Goal: Transaction & Acquisition: Obtain resource

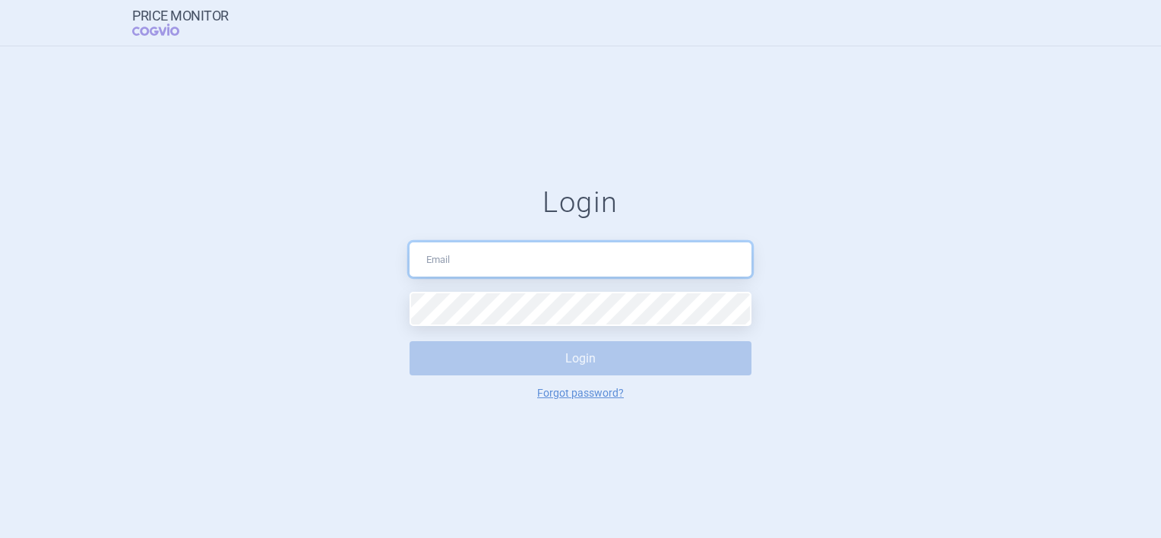
click at [447, 255] on input "text" at bounding box center [581, 259] width 342 height 34
type input "[EMAIL_ADDRESS][DOMAIN_NAME]"
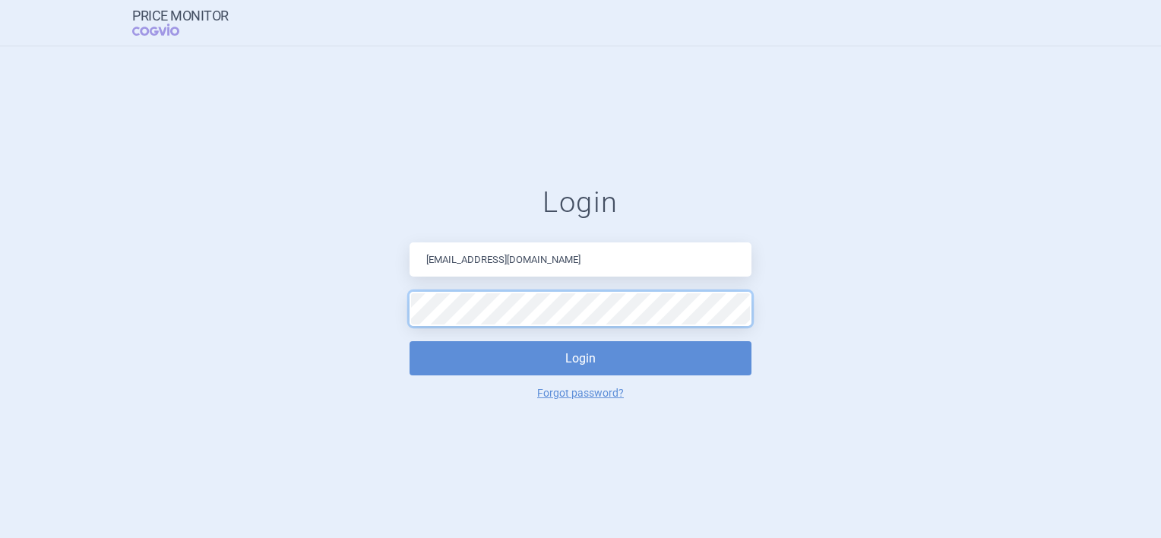
click at [410, 341] on button "Login" at bounding box center [581, 358] width 342 height 34
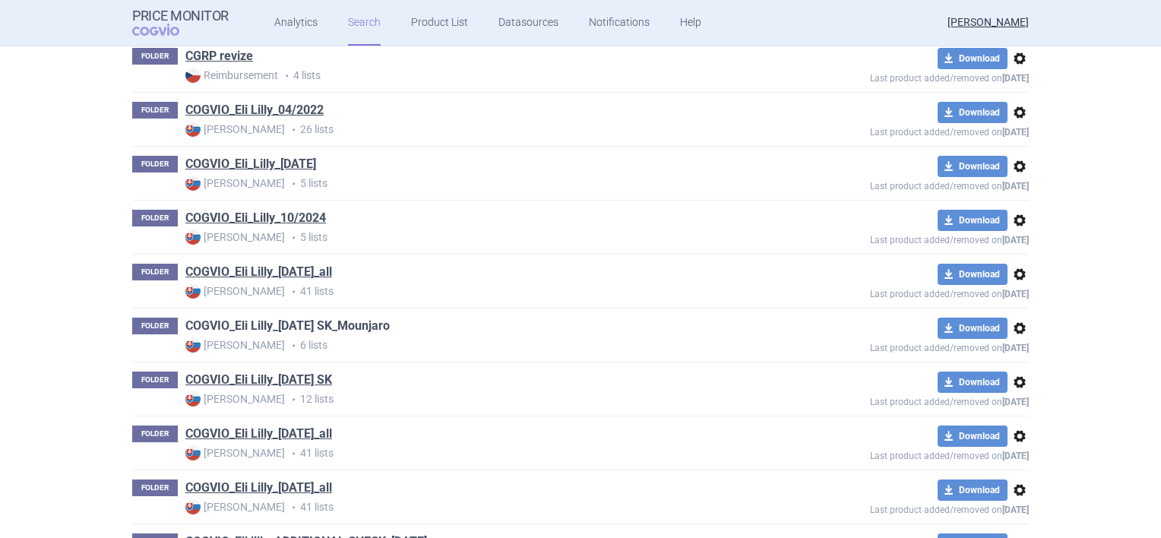
scroll to position [304, 0]
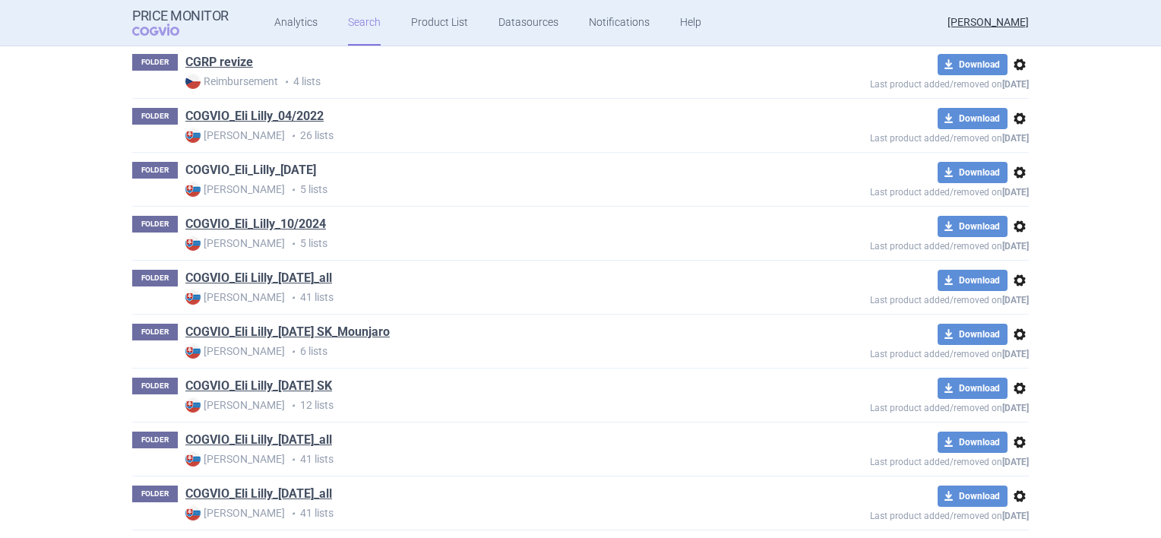
click at [301, 166] on link "COGVIO_Eli_Lilly_[DATE]" at bounding box center [250, 170] width 131 height 17
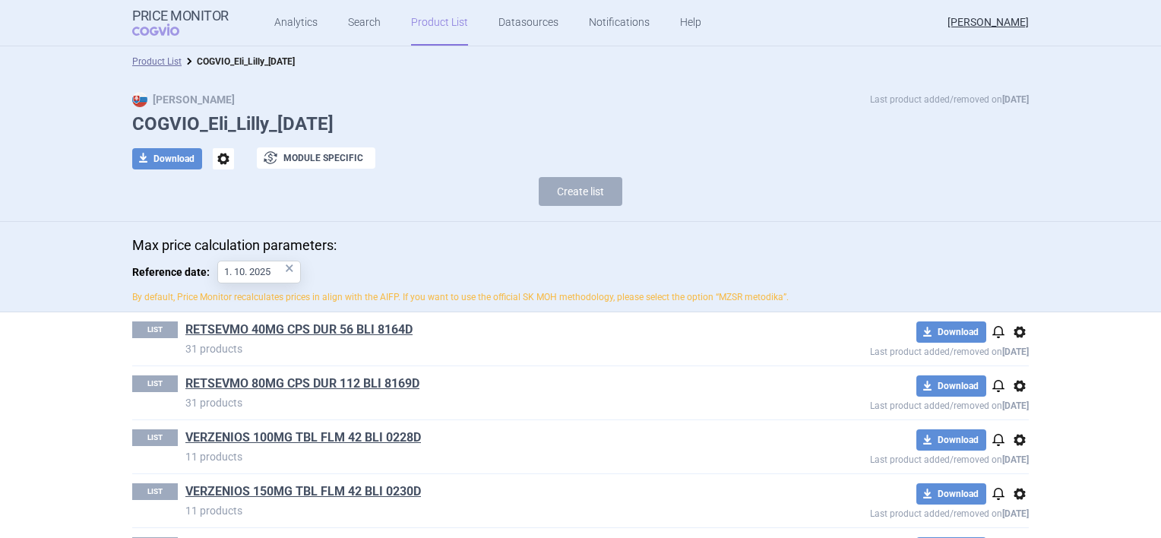
scroll to position [58, 0]
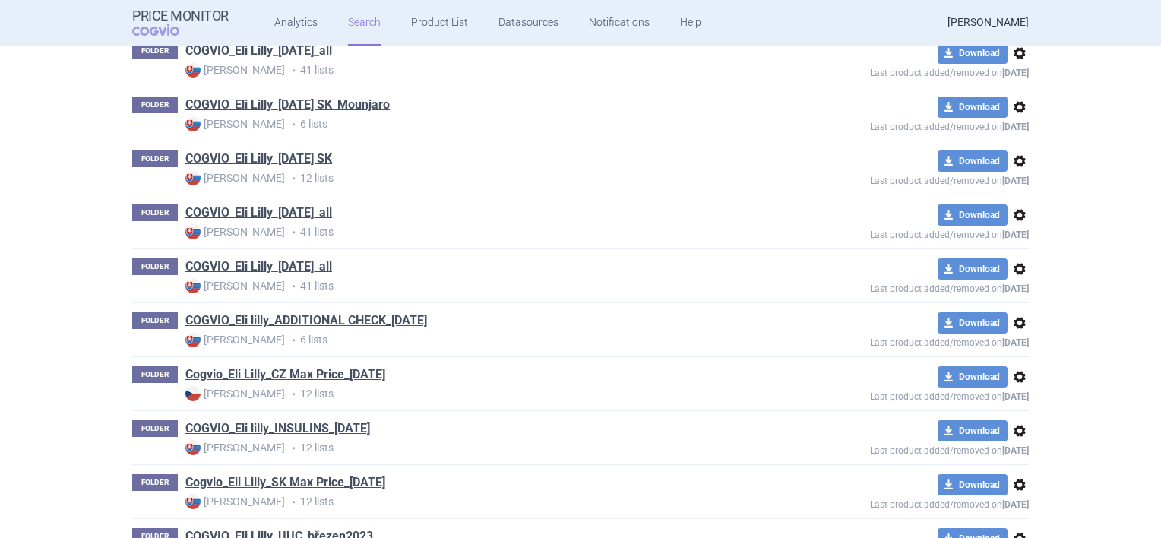
scroll to position [532, 0]
click at [359, 319] on link "COGVIO_Eli lilly_ADDITIONAL CHECK_[DATE]" at bounding box center [306, 320] width 242 height 17
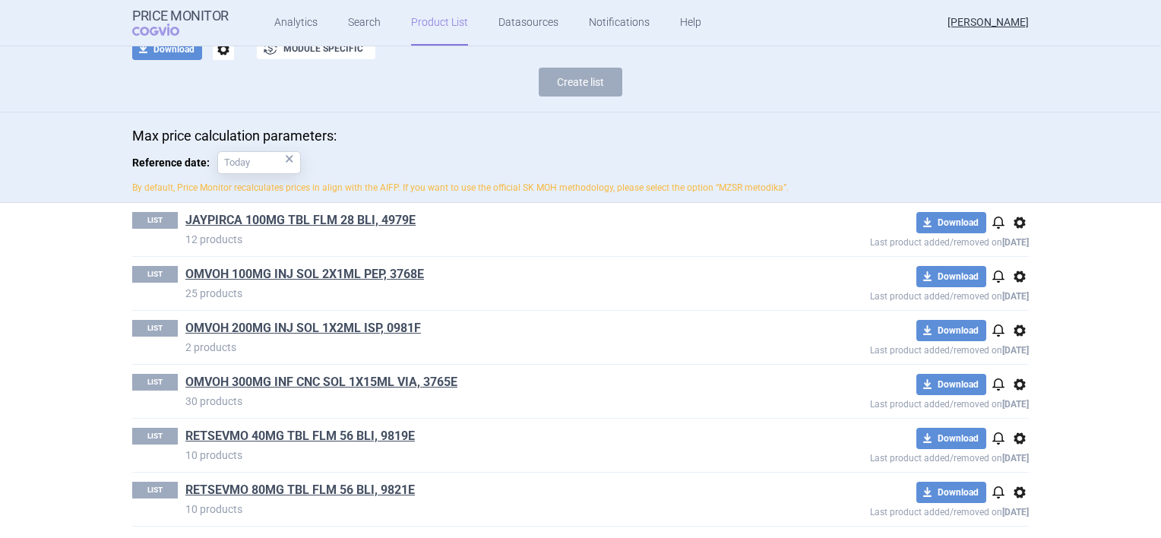
scroll to position [112, 0]
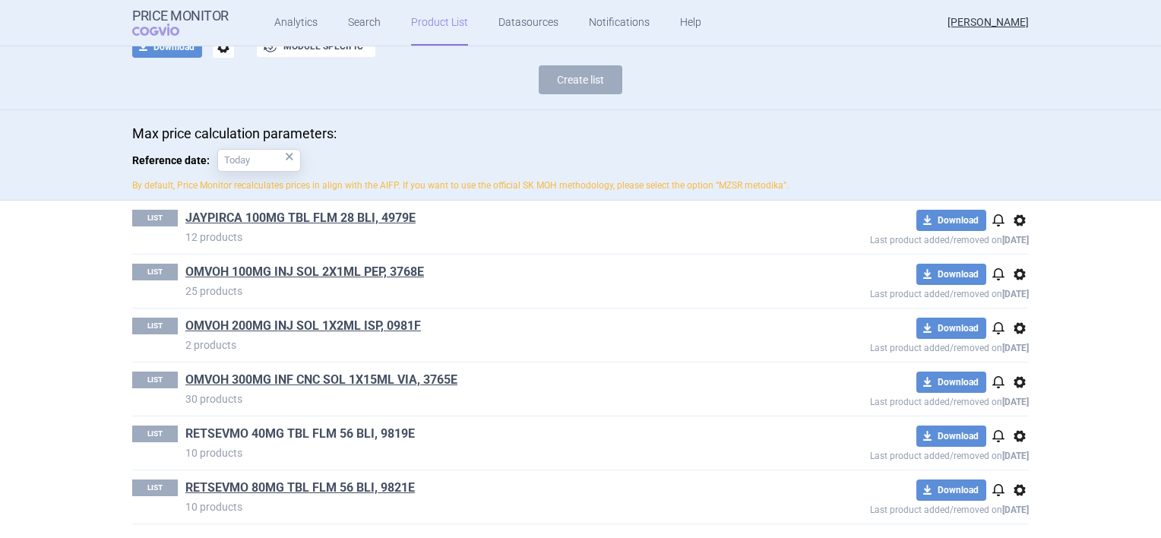
click at [334, 432] on link "RETSEVMO 40MG TBL FLM 56 BLI, 9819E" at bounding box center [299, 434] width 229 height 17
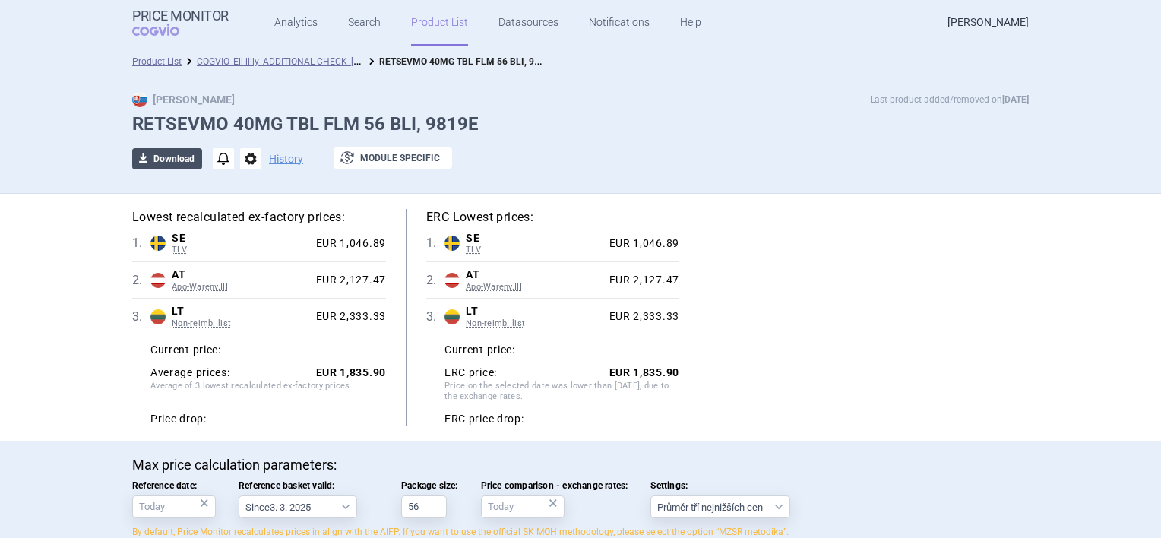
click at [149, 154] on button "download Download" at bounding box center [167, 158] width 70 height 21
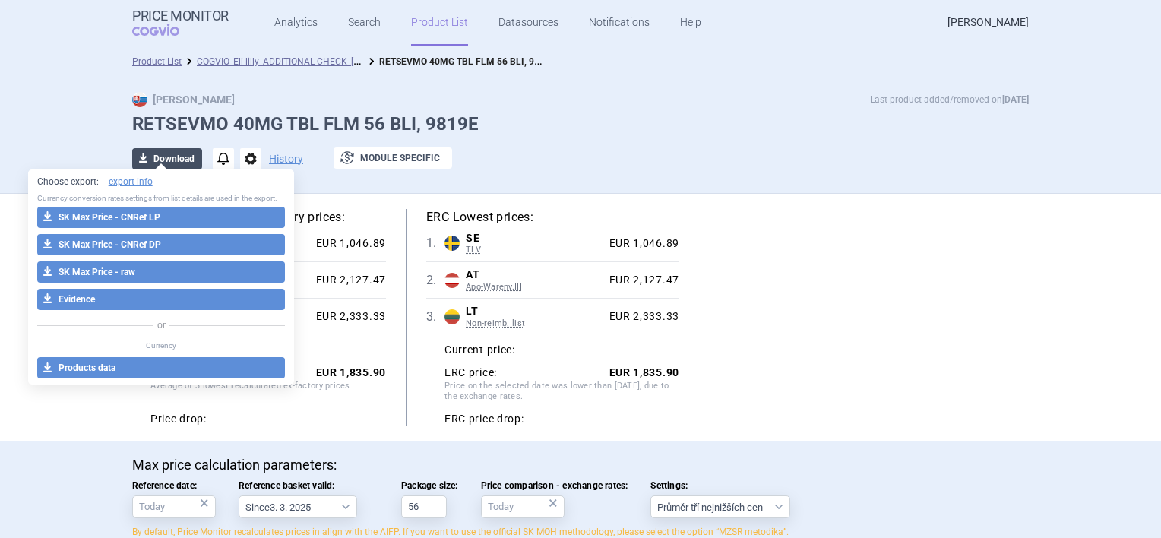
select select "EUR"
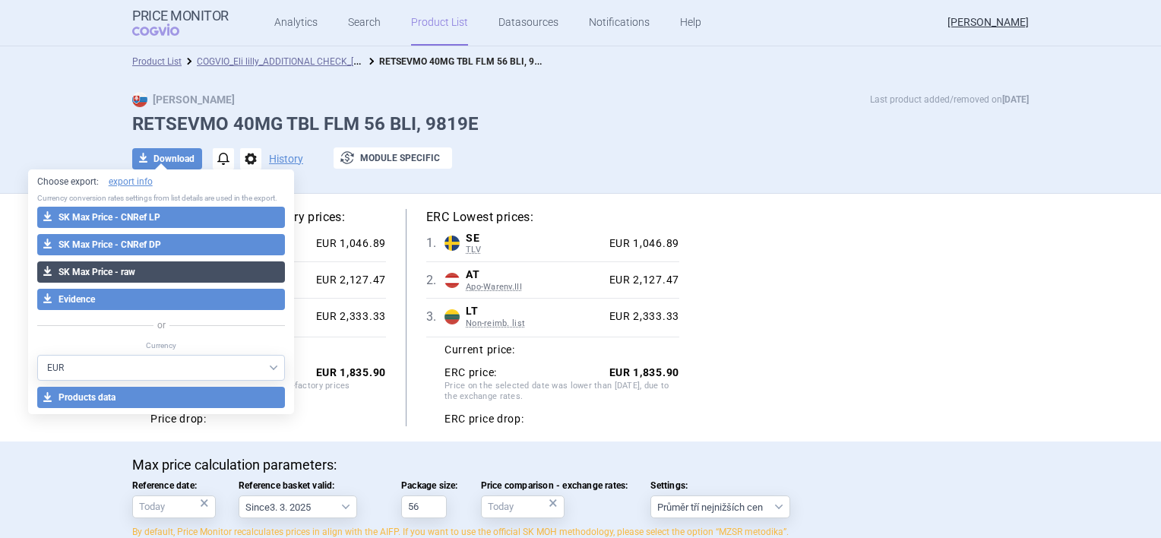
click at [112, 267] on button "download SK Max Price - raw" at bounding box center [161, 271] width 248 height 21
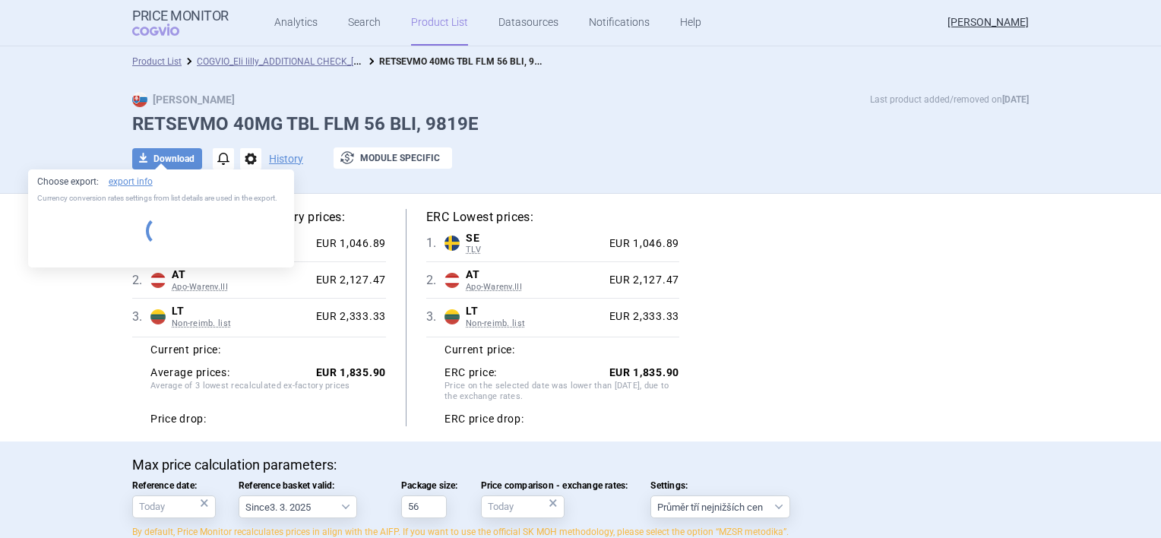
select select "EUR"
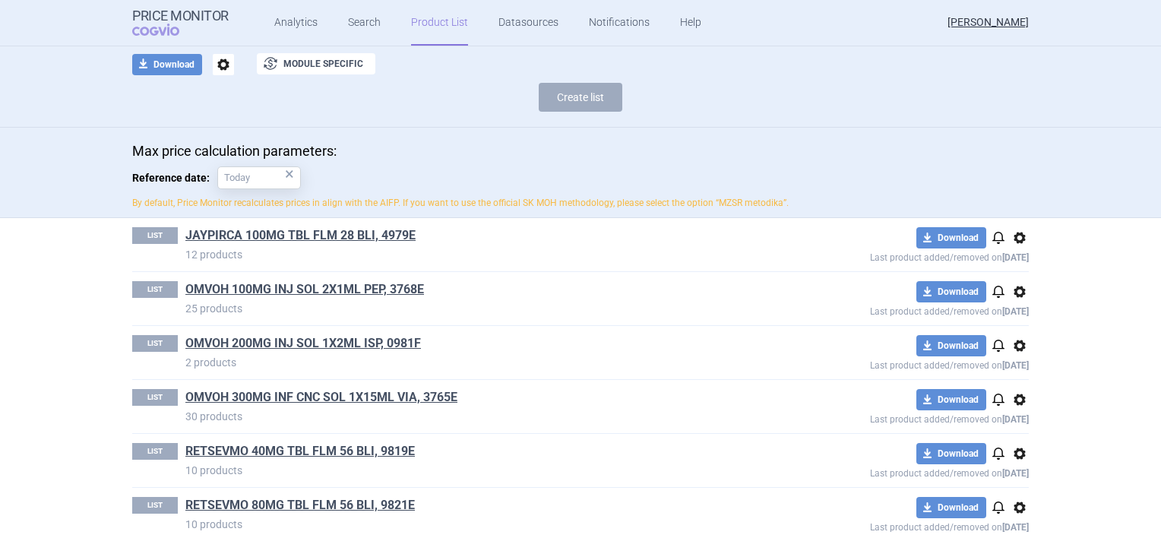
scroll to position [112, 0]
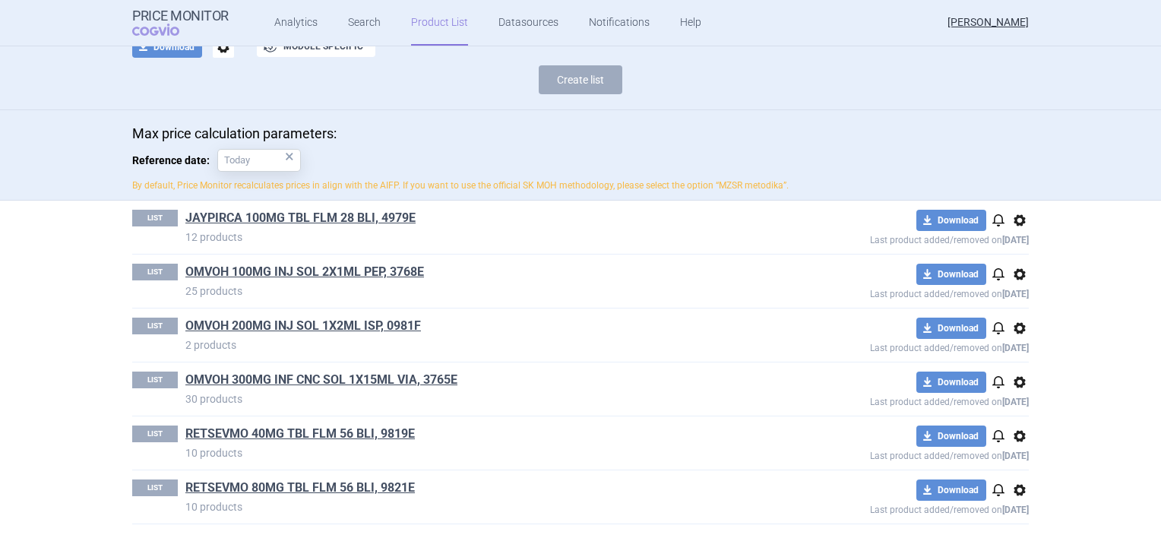
click at [274, 486] on link "RETSEVMO 80MG TBL FLM 56 BLI, 9821E" at bounding box center [299, 487] width 229 height 17
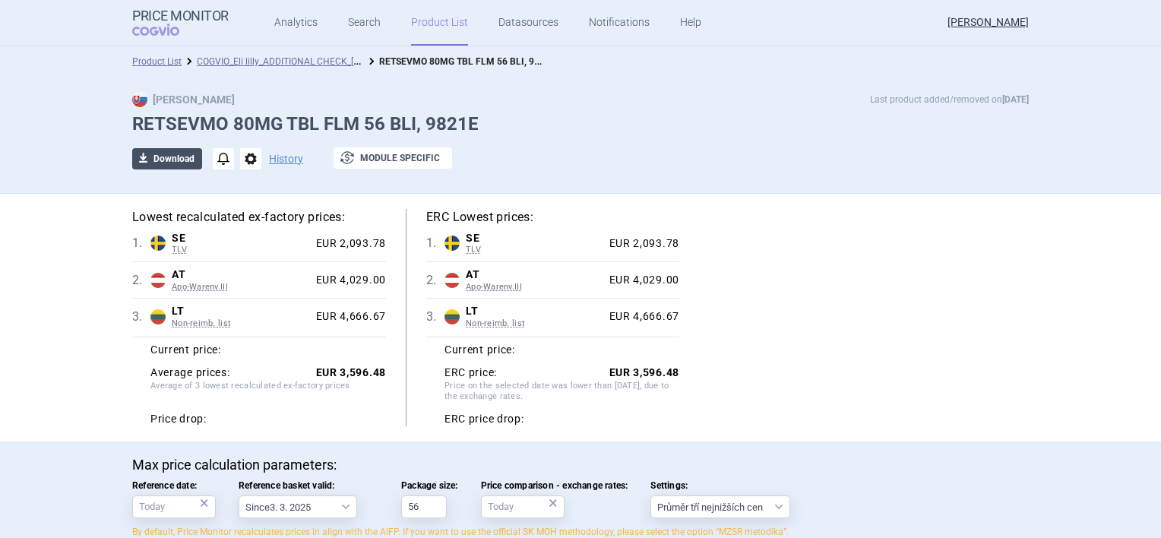
click at [141, 151] on span "download" at bounding box center [142, 158] width 21 height 21
select select "EUR"
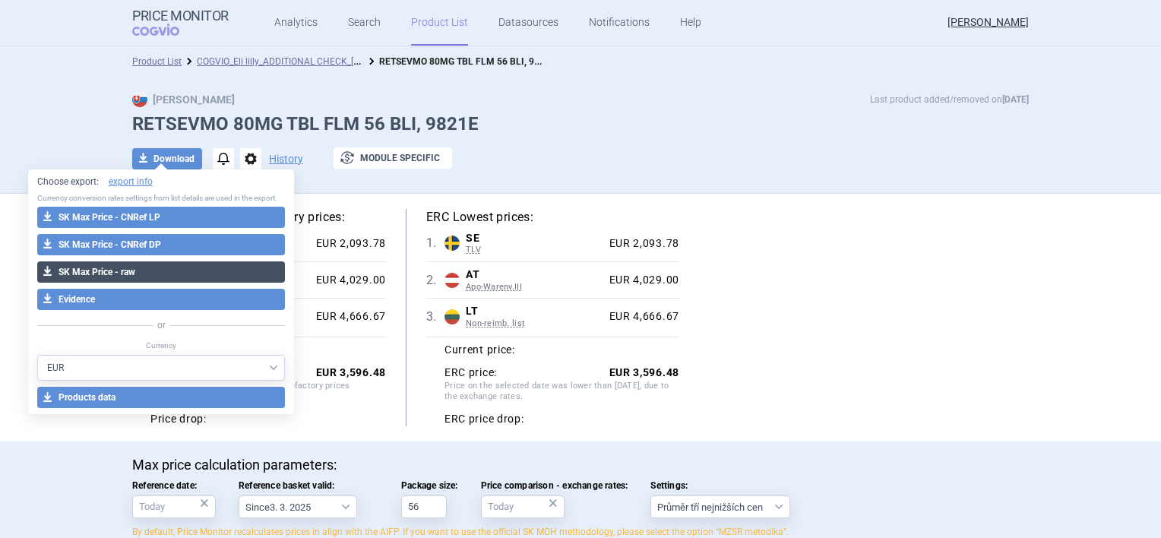
click at [116, 269] on button "download SK Max Price - raw" at bounding box center [161, 271] width 248 height 21
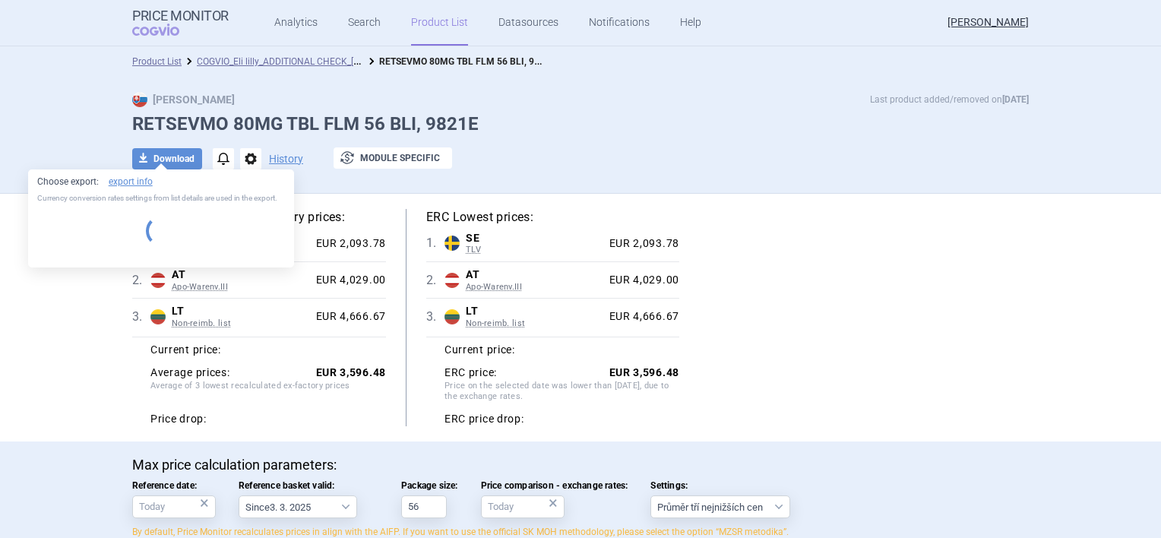
select select "EUR"
